Goal: Task Accomplishment & Management: Manage account settings

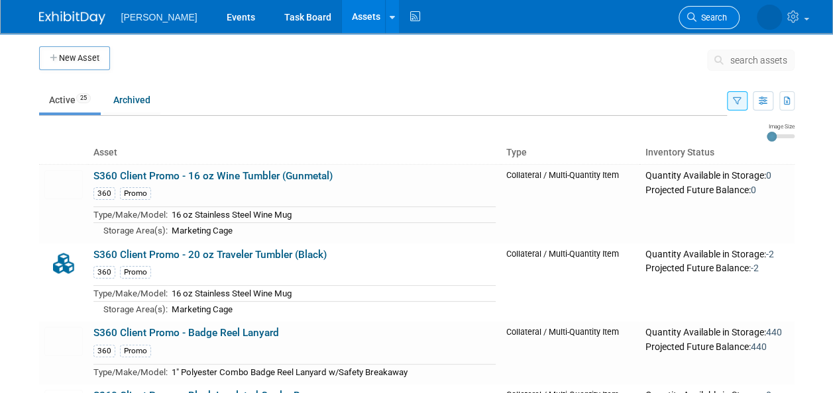
click at [704, 19] on span "Search" at bounding box center [711, 18] width 30 height 10
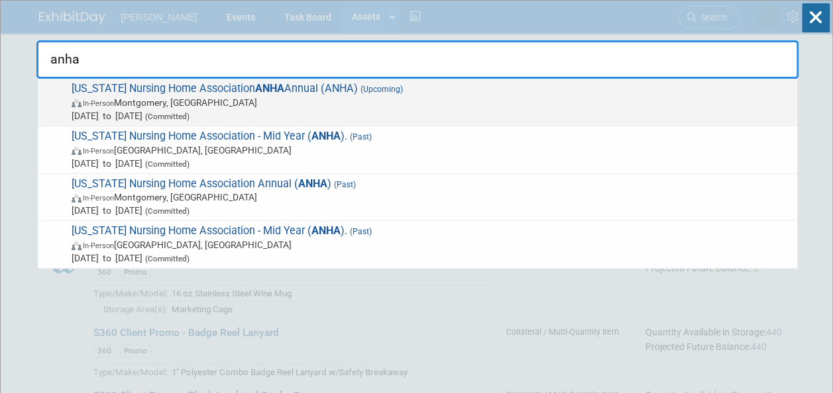
type input "anha"
click at [327, 94] on span "Alabama Nursing Home Association ANHA Annual (ANHA) (Upcoming) In-Person Montgo…" at bounding box center [429, 102] width 723 height 40
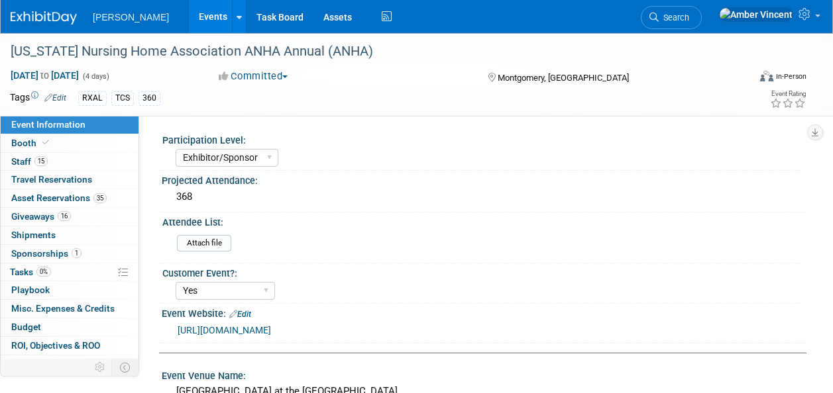
select select "Exhibitor/Sponsor"
select select "Yes"
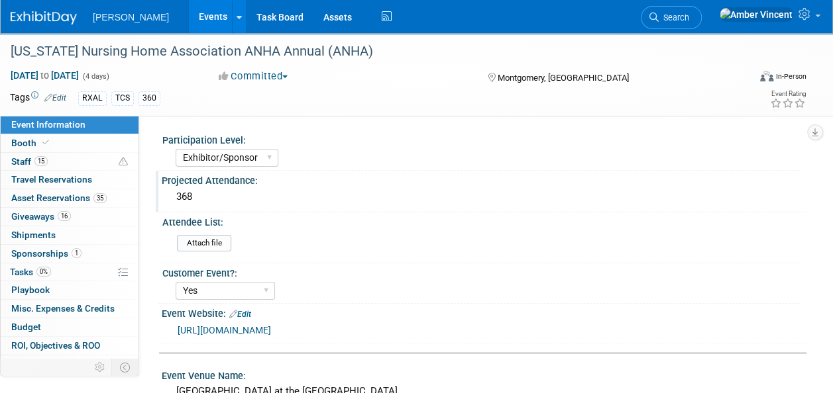
click at [203, 200] on div "368" at bounding box center [484, 197] width 625 height 21
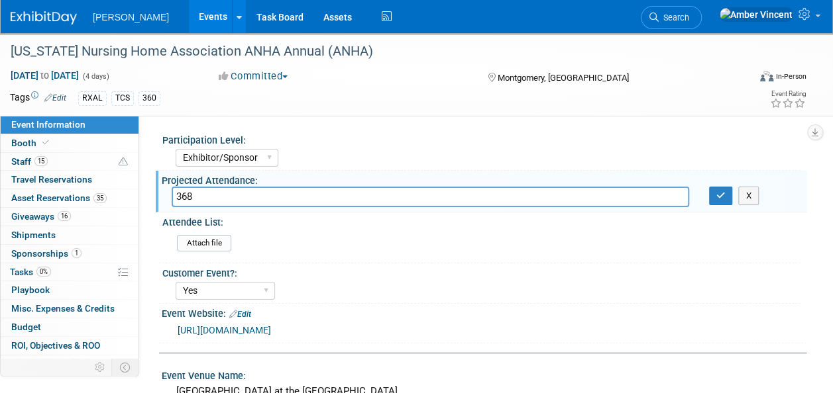
drag, startPoint x: 206, startPoint y: 195, endPoint x: 165, endPoint y: 188, distance: 41.6
click at [165, 188] on div "368" at bounding box center [430, 197] width 537 height 21
type input "409"
click at [714, 198] on button "button" at bounding box center [721, 196] width 24 height 19
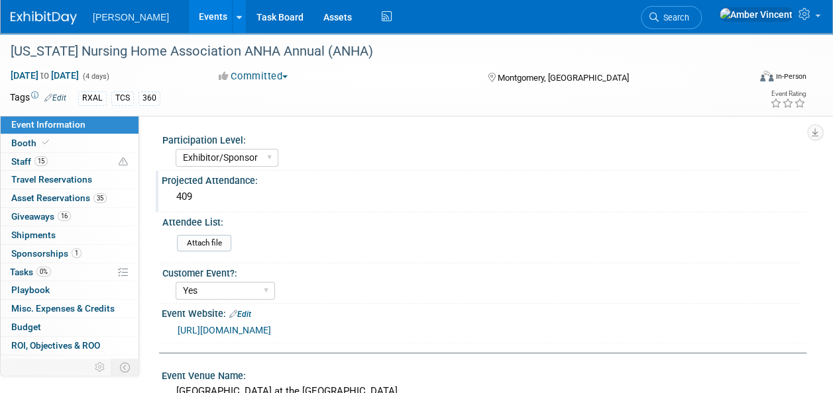
click at [189, 15] on link "Events" at bounding box center [213, 16] width 48 height 33
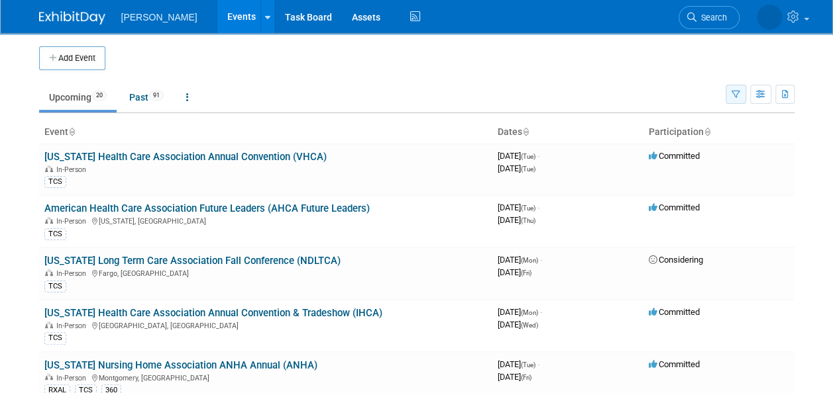
click at [734, 89] on button "button" at bounding box center [735, 94] width 21 height 19
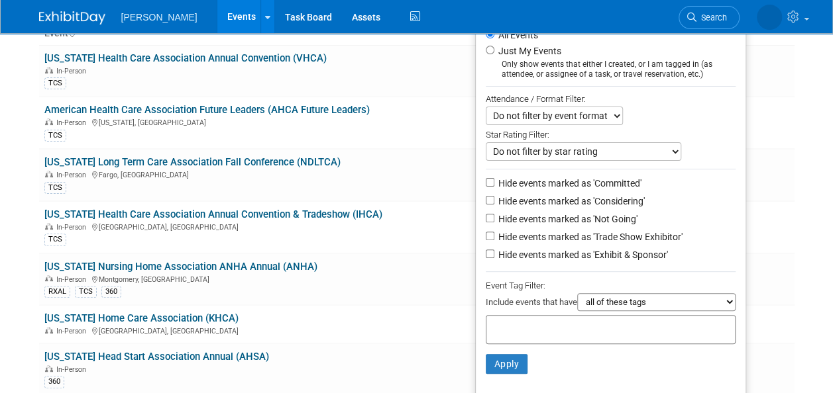
scroll to position [132, 0]
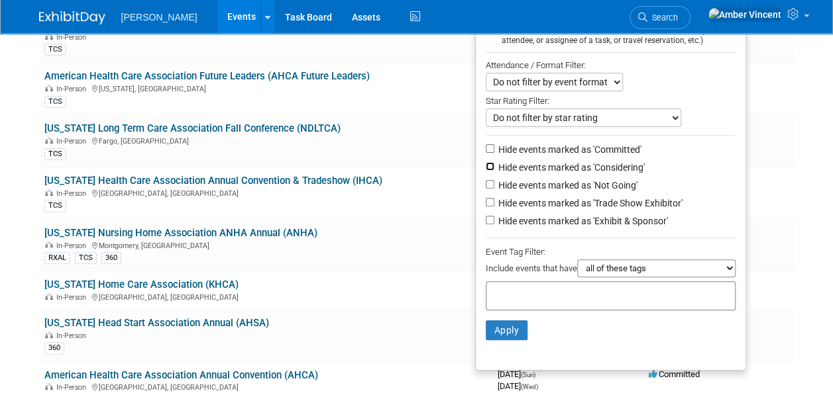
click at [485, 166] on input "Hide events marked as 'Considering'" at bounding box center [489, 166] width 9 height 9
checkbox input "true"
drag, startPoint x: 483, startPoint y: 183, endPoint x: 487, endPoint y: 199, distance: 16.9
click at [487, 198] on ul "Show: All Events Just My Events Only show events that either I created, or I am…" at bounding box center [610, 171] width 271 height 400
click at [495, 179] on label "Hide events marked as 'Not Going'" at bounding box center [566, 185] width 142 height 13
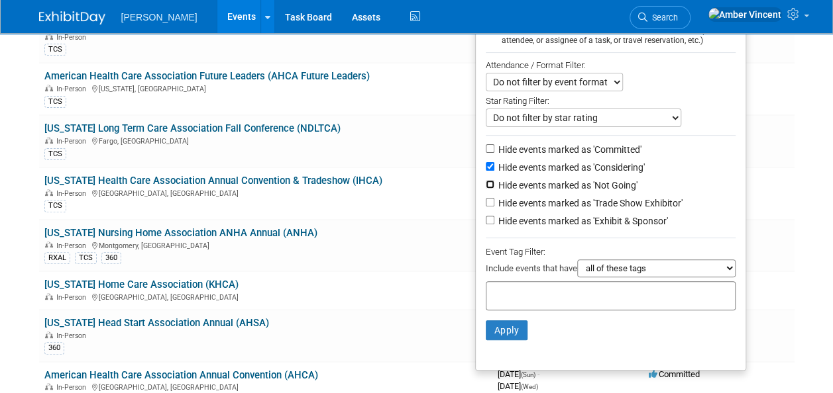
click at [490, 180] on input "Hide events marked as 'Not Going'" at bounding box center [489, 184] width 9 height 9
checkbox input "true"
click at [485, 201] on input "Hide events marked as 'Trade Show Exhibitor'" at bounding box center [489, 202] width 9 height 9
checkbox input "true"
click at [485, 220] on input "Hide events marked as 'Exhibit & Sponsor'" at bounding box center [489, 220] width 9 height 9
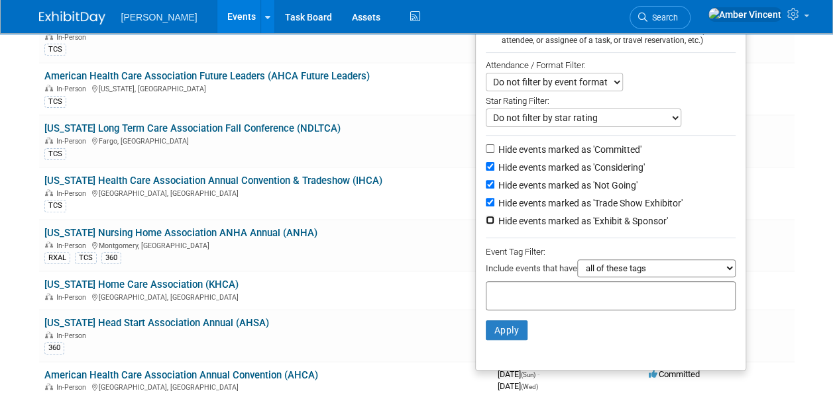
checkbox input "true"
click at [483, 196] on li "Hide events marked as 'Trade Show Exhibitor'" at bounding box center [611, 204] width 270 height 18
drag, startPoint x: 482, startPoint y: 203, endPoint x: 482, endPoint y: 213, distance: 10.6
click at [485, 203] on input "Hide events marked as 'Trade Show Exhibitor'" at bounding box center [489, 202] width 9 height 9
checkbox input "false"
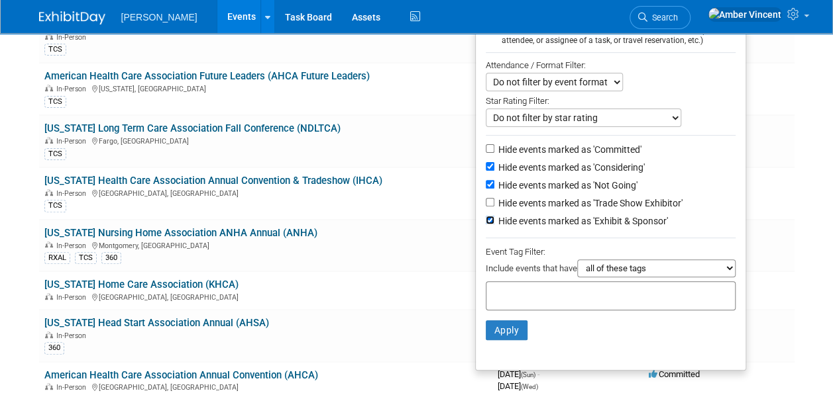
click at [485, 221] on input "Hide events marked as 'Exhibit & Sponsor'" at bounding box center [489, 220] width 9 height 9
checkbox input "false"
click at [560, 291] on input "text" at bounding box center [544, 293] width 106 height 13
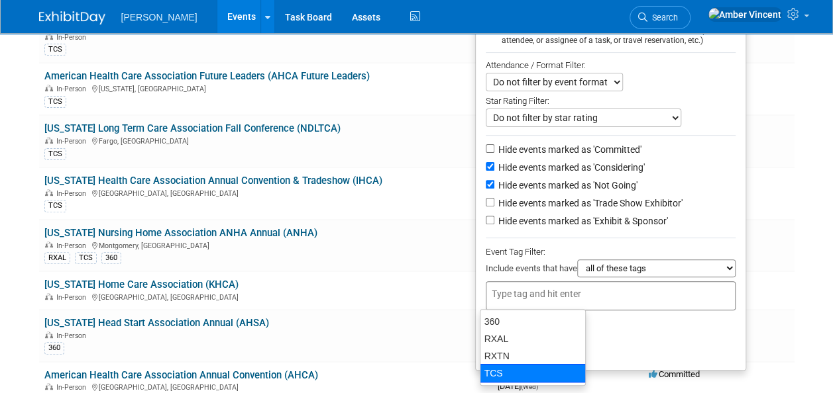
click at [514, 372] on div "TCS" at bounding box center [533, 373] width 106 height 19
type input "TCS"
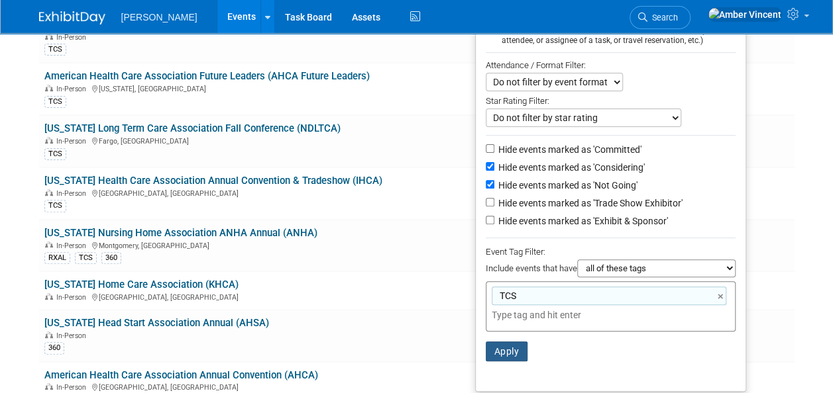
click at [511, 352] on button "Apply" at bounding box center [506, 352] width 42 height 20
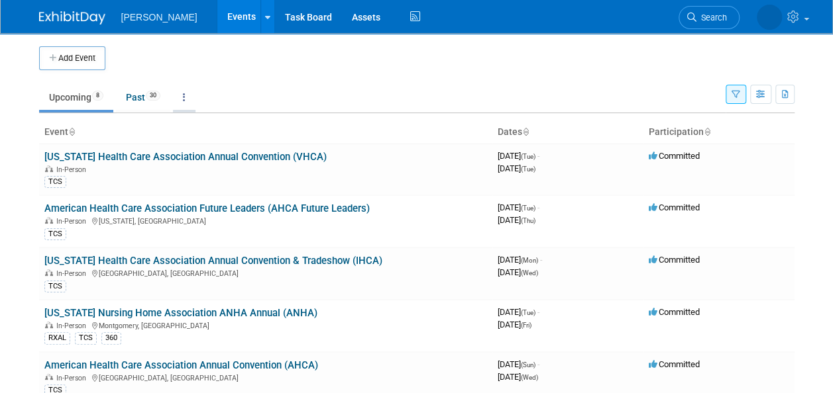
click at [185, 97] on link at bounding box center [184, 97] width 23 height 25
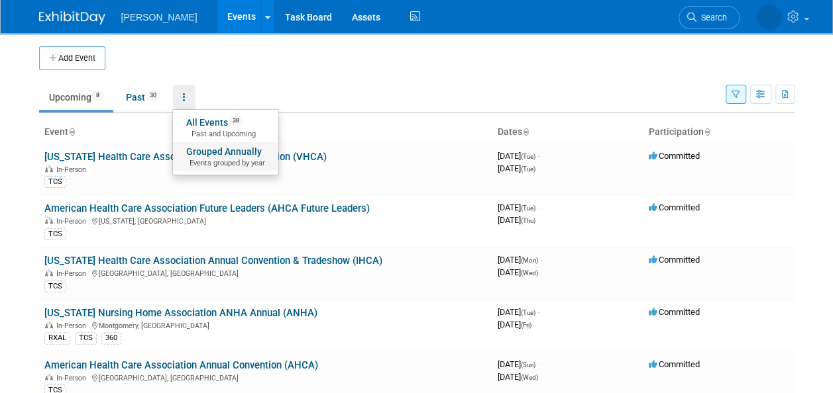
click at [211, 151] on link "Grouped Annually Events grouped by year" at bounding box center [225, 156] width 105 height 29
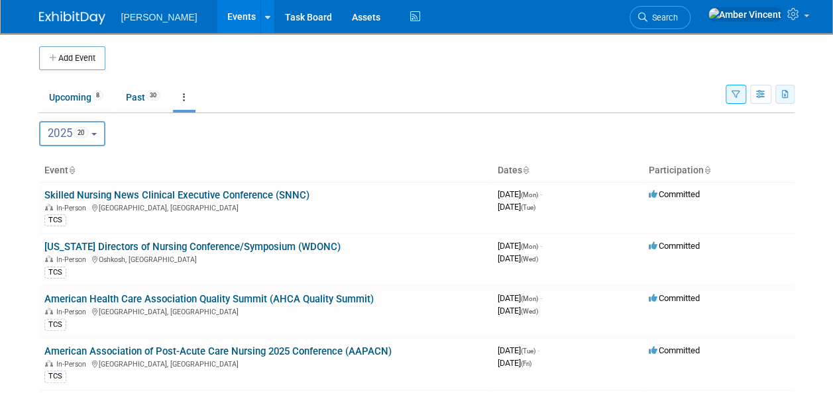
click at [785, 99] on button "button" at bounding box center [784, 94] width 19 height 19
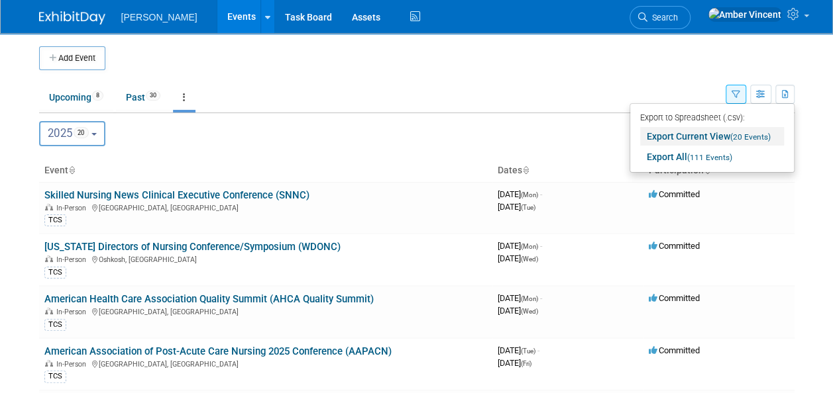
click at [674, 139] on link "Export Current View (20 Events)" at bounding box center [712, 136] width 144 height 19
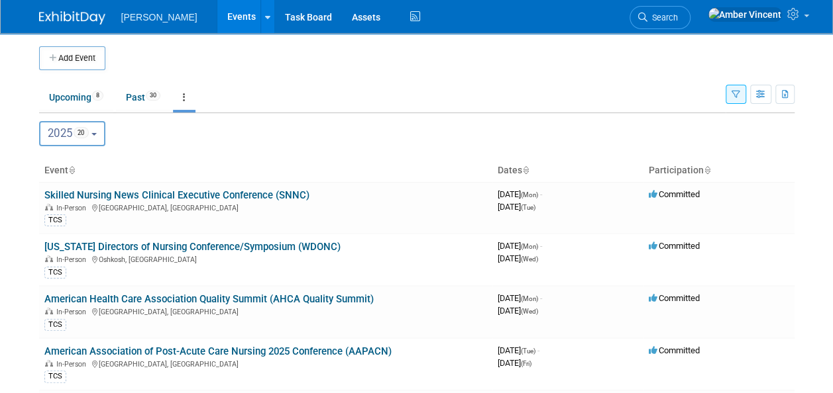
click at [486, 67] on td at bounding box center [431, 58] width 652 height 24
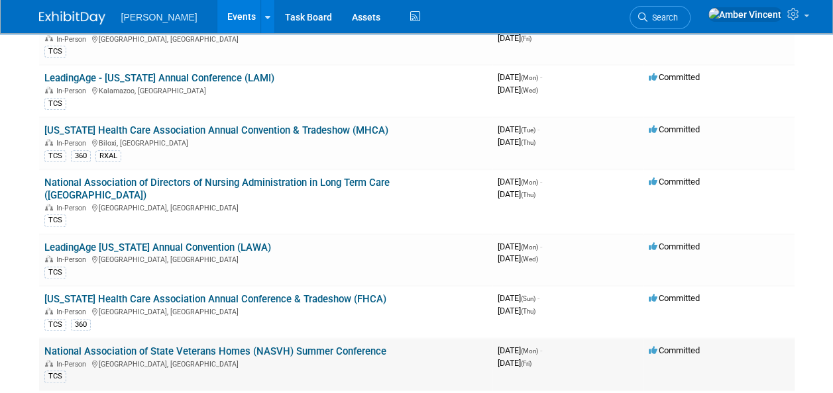
scroll to position [464, 0]
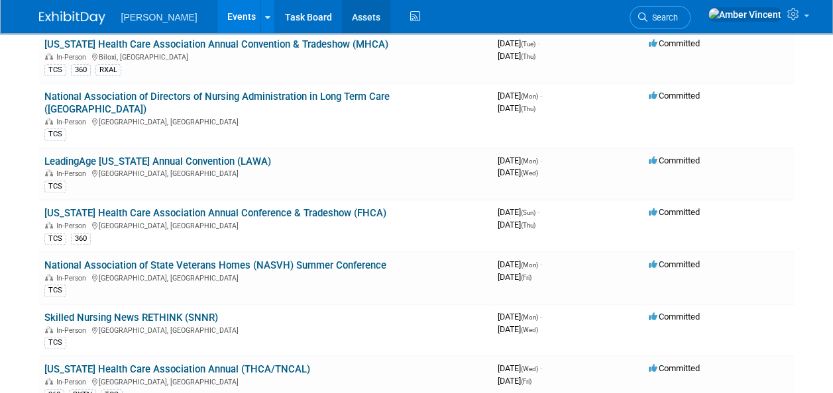
drag, startPoint x: 312, startPoint y: 9, endPoint x: 317, endPoint y: 19, distance: 11.0
click at [342, 9] on link "Assets" at bounding box center [366, 16] width 48 height 33
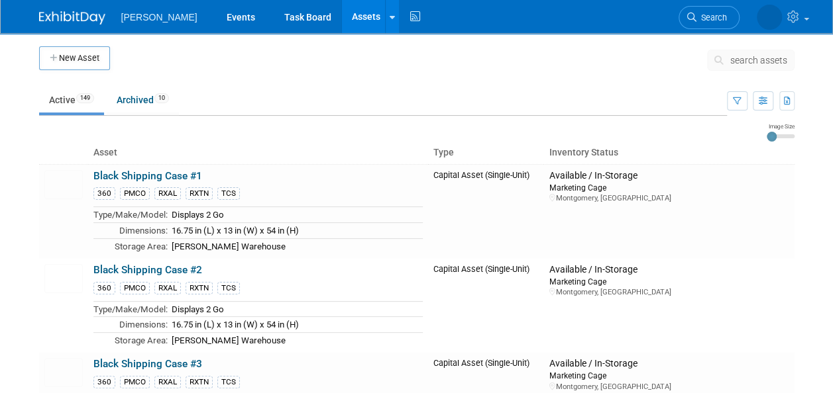
click at [755, 56] on span "search assets" at bounding box center [758, 60] width 57 height 11
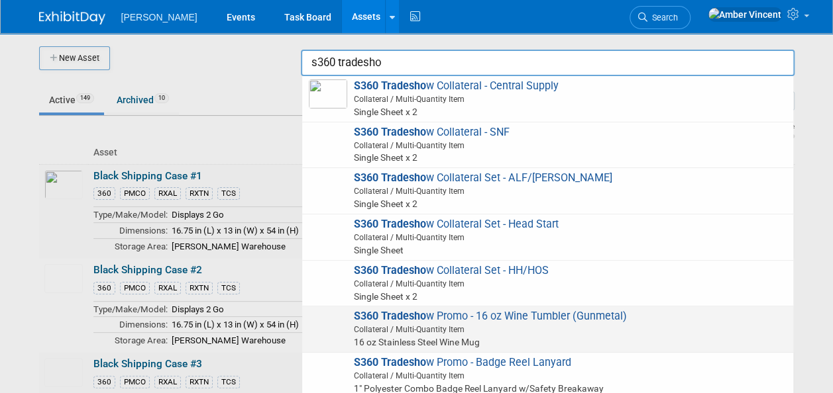
scroll to position [66, 0]
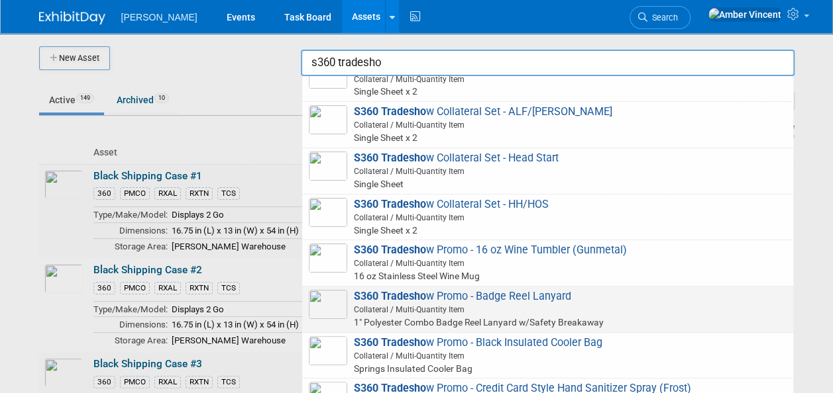
click at [461, 309] on span "Collateral / Multi-Quantity Item" at bounding box center [550, 310] width 474 height 12
type input "S360 Tradeshow Promo - Badge Reel Lanyard"
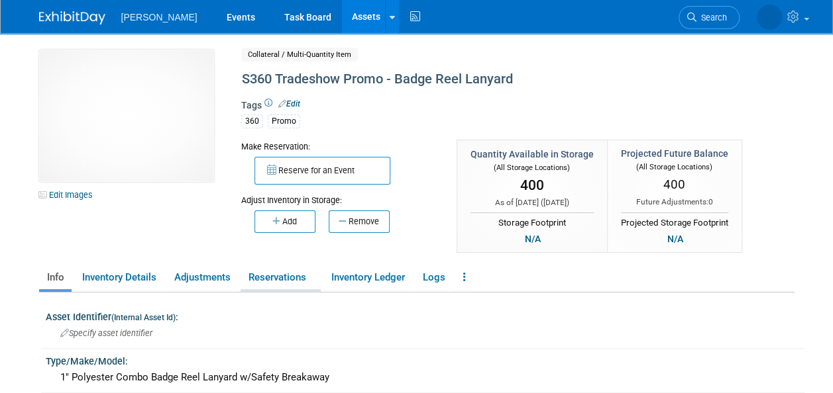
click at [291, 282] on link "Reservations" at bounding box center [280, 277] width 80 height 23
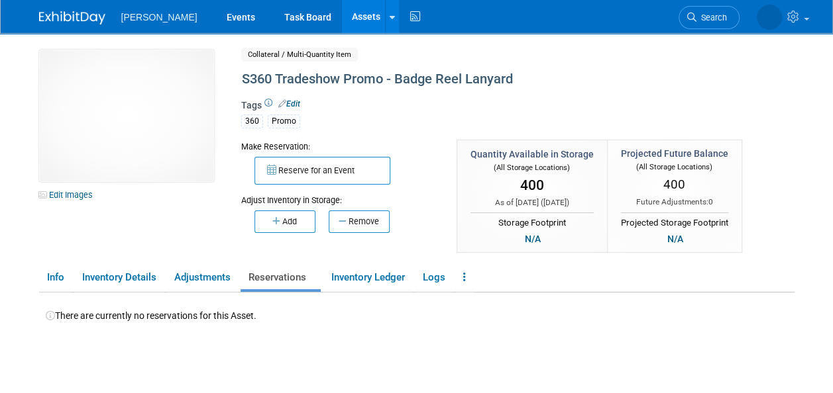
scroll to position [66, 0]
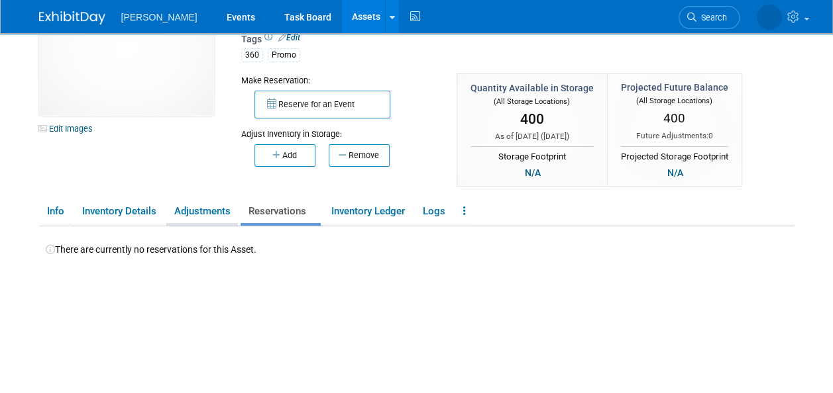
click at [202, 213] on link "Adjustments" at bounding box center [202, 211] width 72 height 23
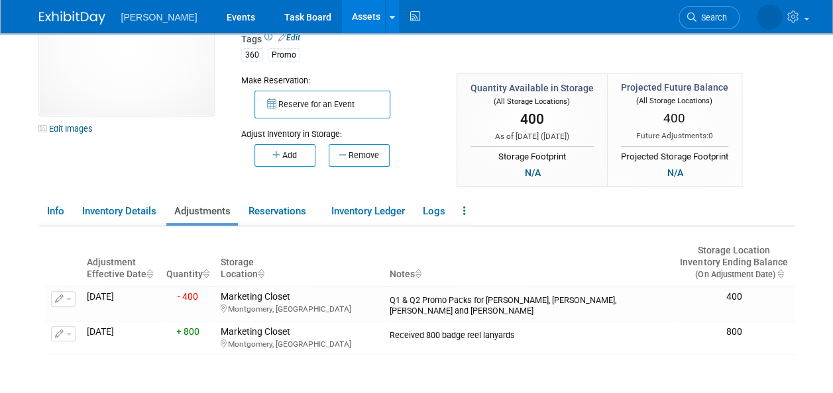
scroll to position [0, 0]
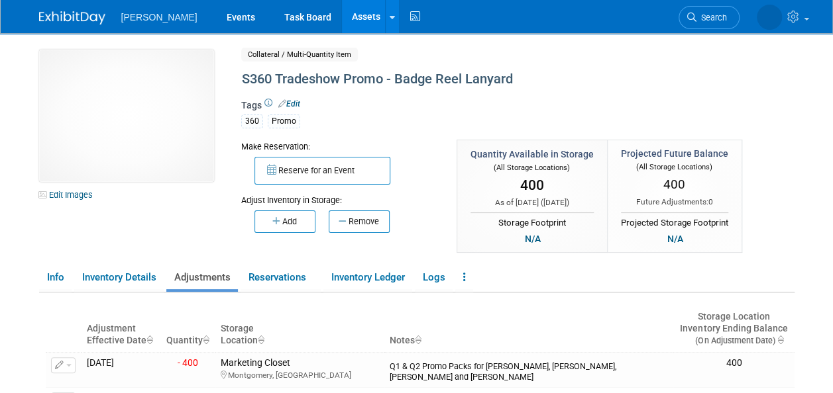
click at [342, 25] on link "Assets" at bounding box center [366, 16] width 48 height 33
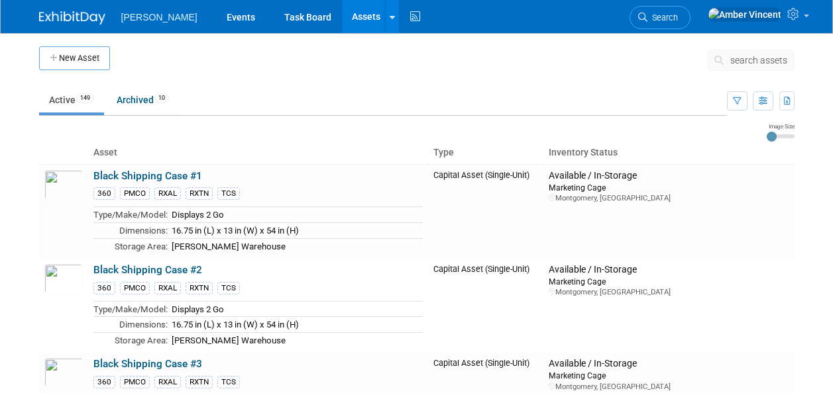
click at [758, 64] on span "search assets" at bounding box center [758, 60] width 57 height 11
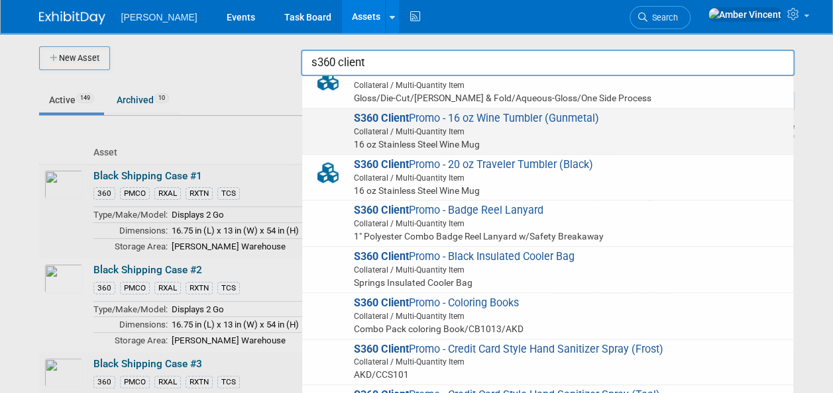
scroll to position [265, 0]
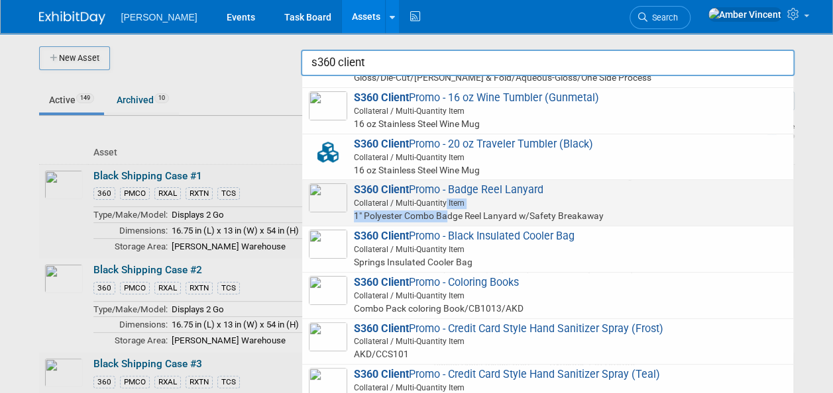
click at [444, 208] on span "S360 Client Promo - Badge Reel Lanyard Collateral / Multi-Quantity Item 1" Poly…" at bounding box center [548, 202] width 478 height 39
type input "S360 Client Promo - Badge Reel Lanyard"
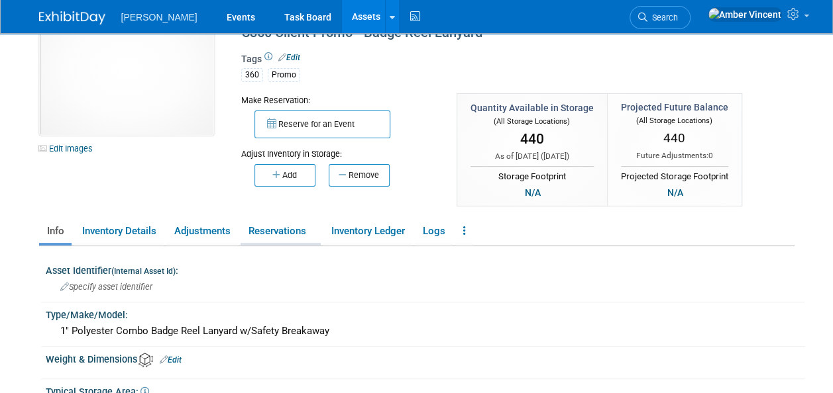
scroll to position [66, 0]
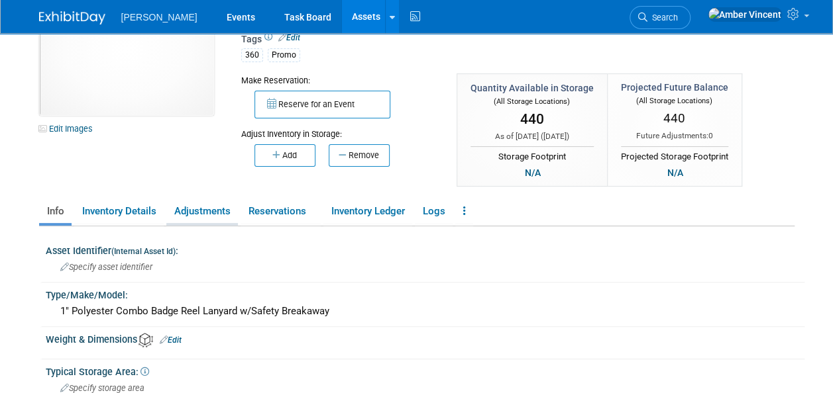
click at [221, 216] on link "Adjustments" at bounding box center [202, 211] width 72 height 23
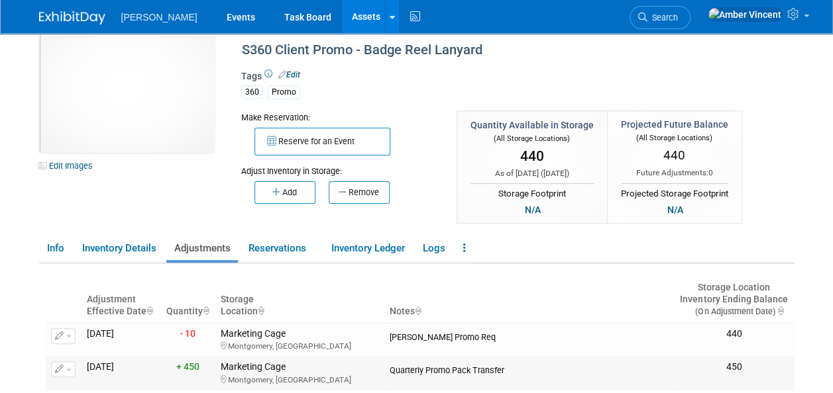
scroll to position [0, 0]
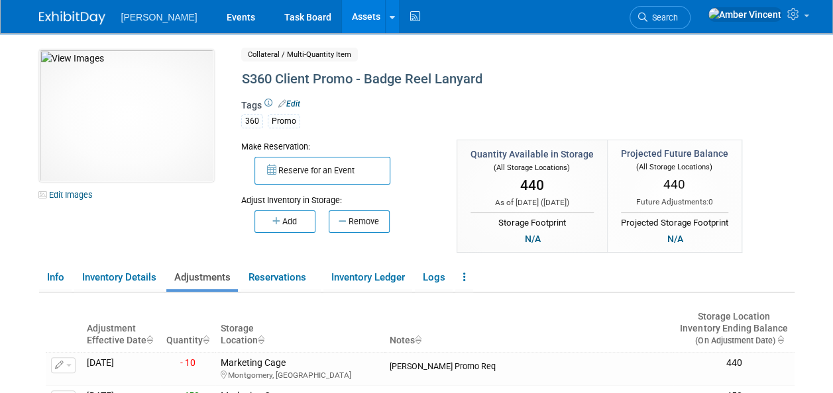
click at [342, 13] on link "Assets" at bounding box center [366, 16] width 48 height 33
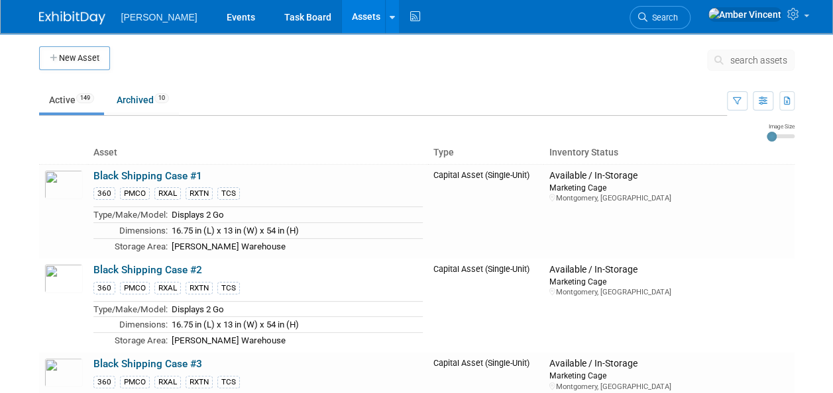
click at [767, 62] on span "search assets" at bounding box center [758, 60] width 57 height 11
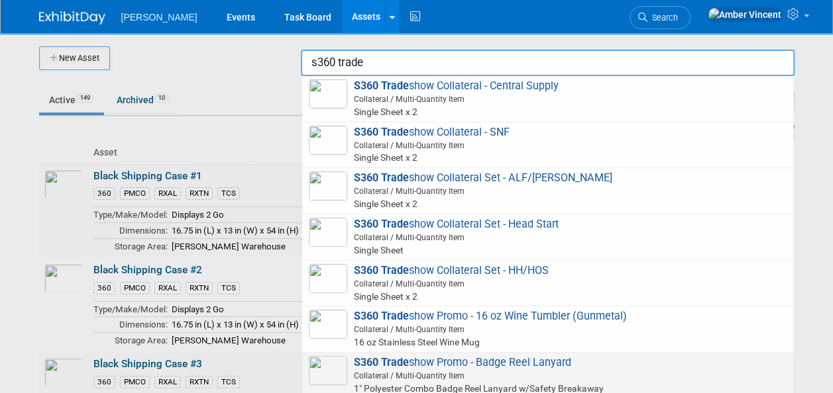
click at [550, 364] on span "S360 Trade show Promo - Badge Reel Lanyard Collateral / Multi-Quantity Item 1" …" at bounding box center [548, 375] width 478 height 39
type input "S360 Tradeshow Promo - Badge Reel Lanyard"
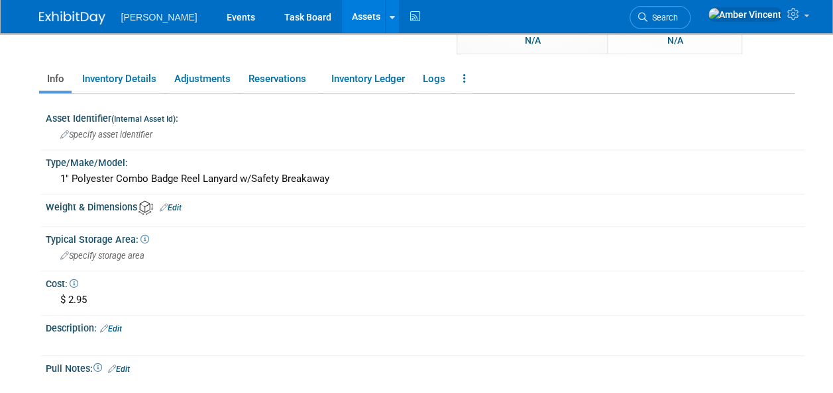
scroll to position [132, 0]
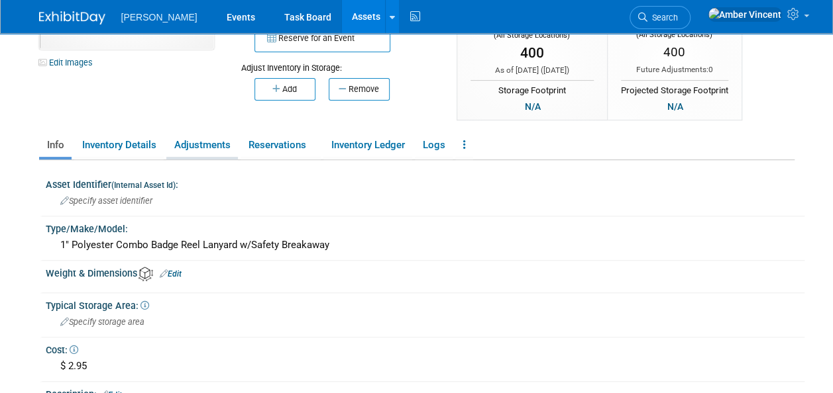
drag, startPoint x: 189, startPoint y: 148, endPoint x: 199, endPoint y: 142, distance: 10.7
click at [189, 147] on link "Adjustments" at bounding box center [202, 145] width 72 height 23
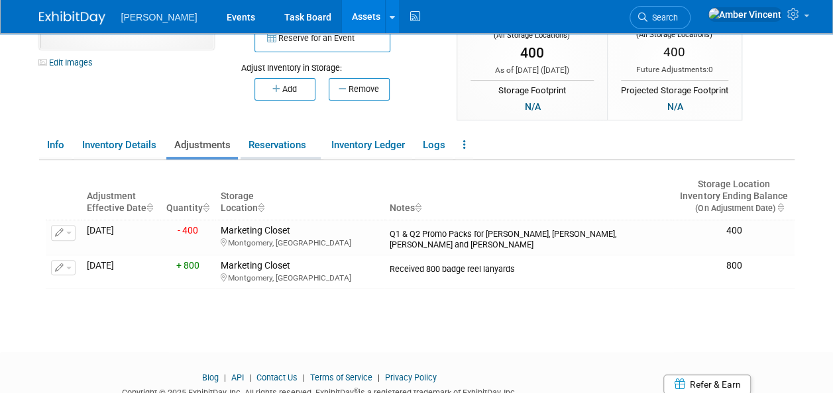
click at [280, 146] on link "Reservations" at bounding box center [280, 145] width 80 height 23
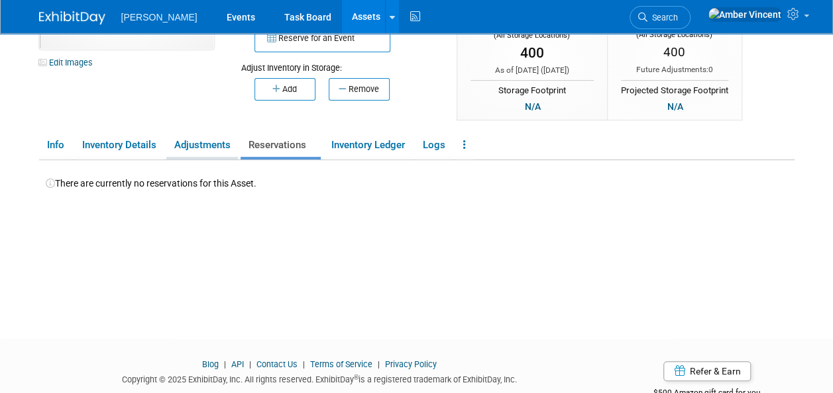
click at [213, 143] on link "Adjustments" at bounding box center [202, 145] width 72 height 23
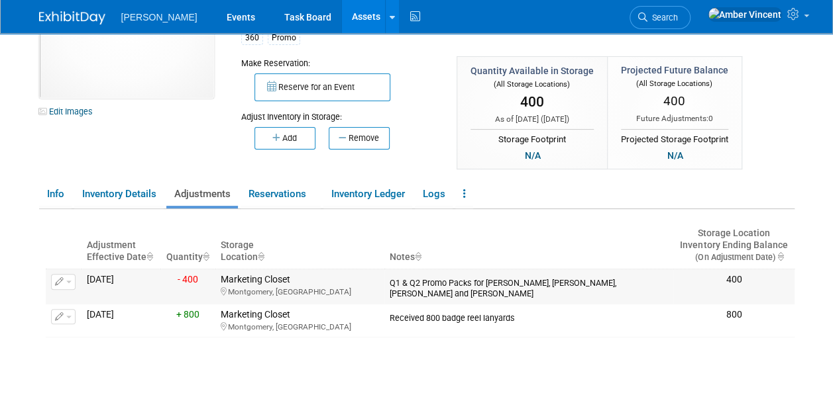
scroll to position [66, 0]
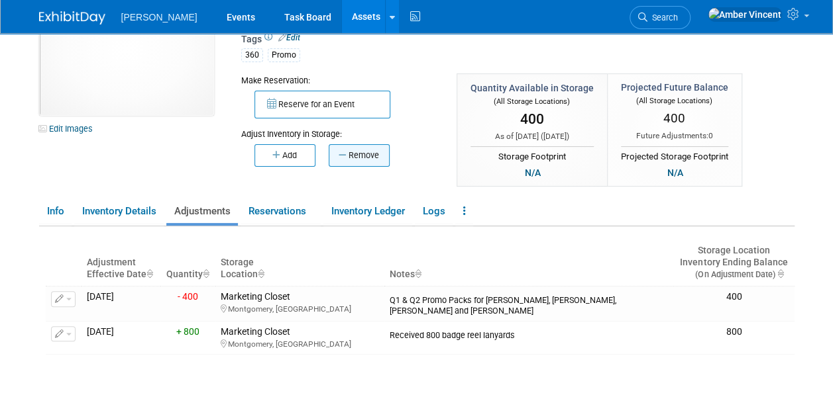
click at [341, 159] on button "Remove" at bounding box center [359, 155] width 61 height 23
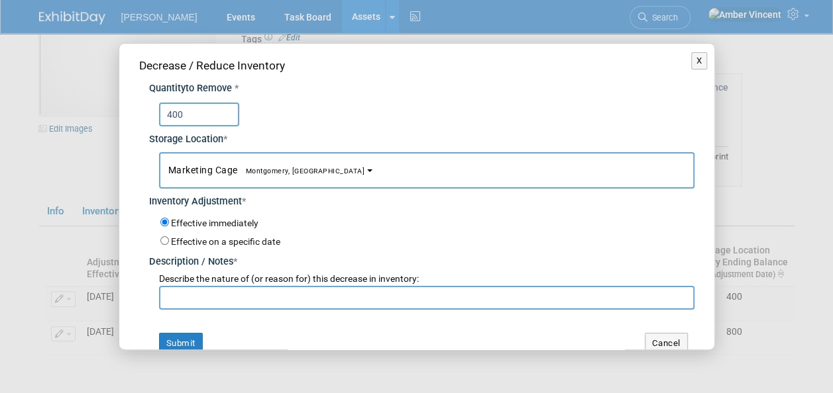
type input "400"
click at [224, 302] on input "text" at bounding box center [426, 298] width 535 height 24
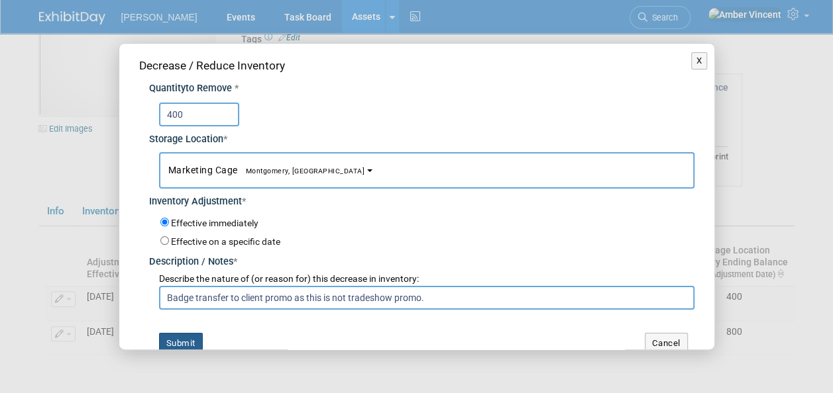
type input "Badge transfer to client promo as this is not tradeshow promo."
click at [187, 344] on button "Submit" at bounding box center [181, 343] width 44 height 21
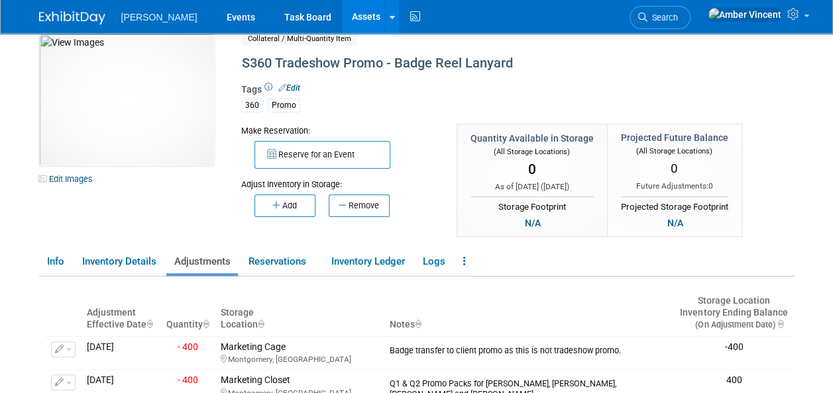
scroll to position [0, 0]
